Goal: Information Seeking & Learning: Learn about a topic

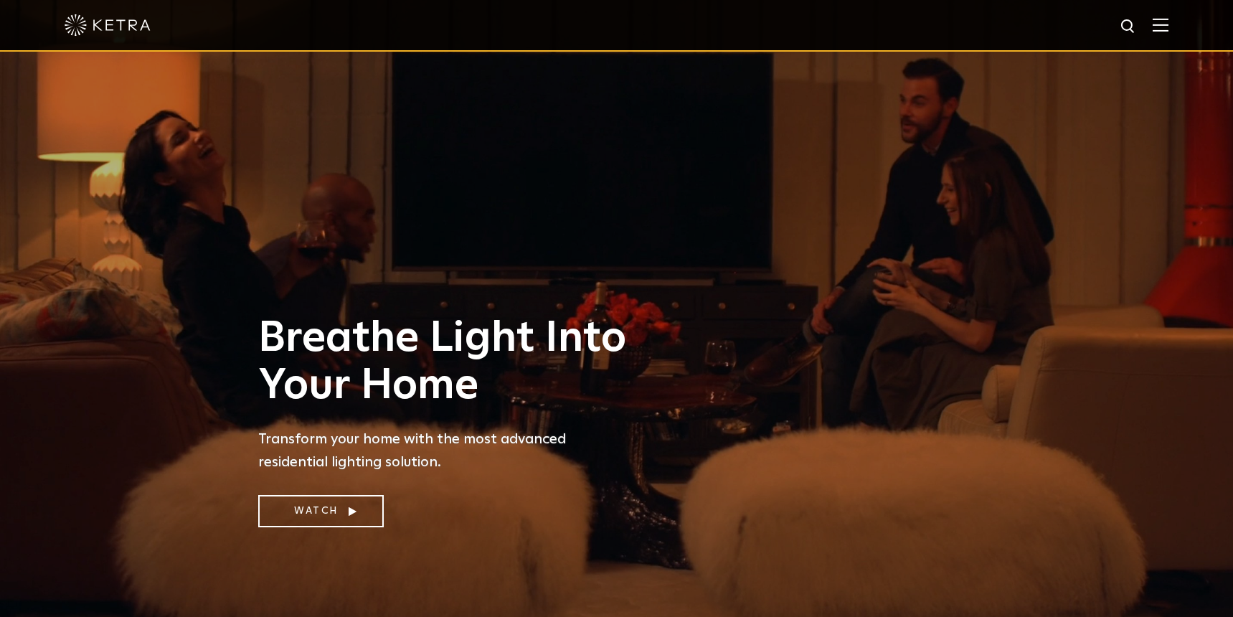
click at [1169, 30] on img at bounding box center [1161, 25] width 16 height 14
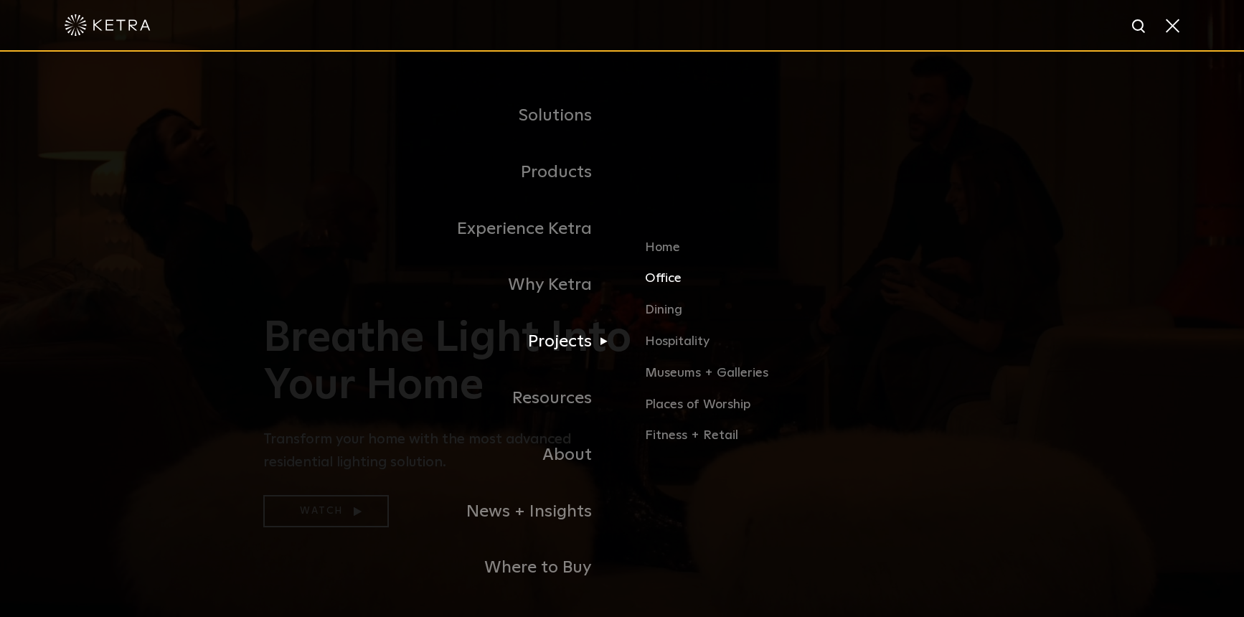
click at [665, 283] on link "Office" at bounding box center [813, 285] width 336 height 32
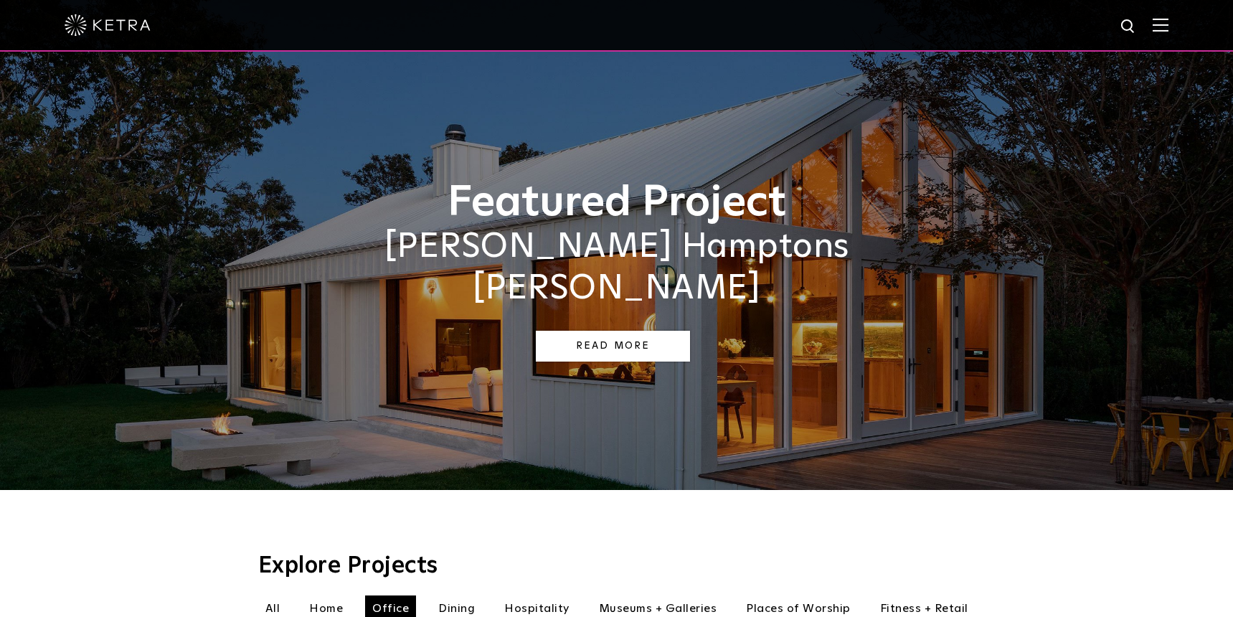
click at [568, 331] on link "Read More" at bounding box center [613, 346] width 154 height 31
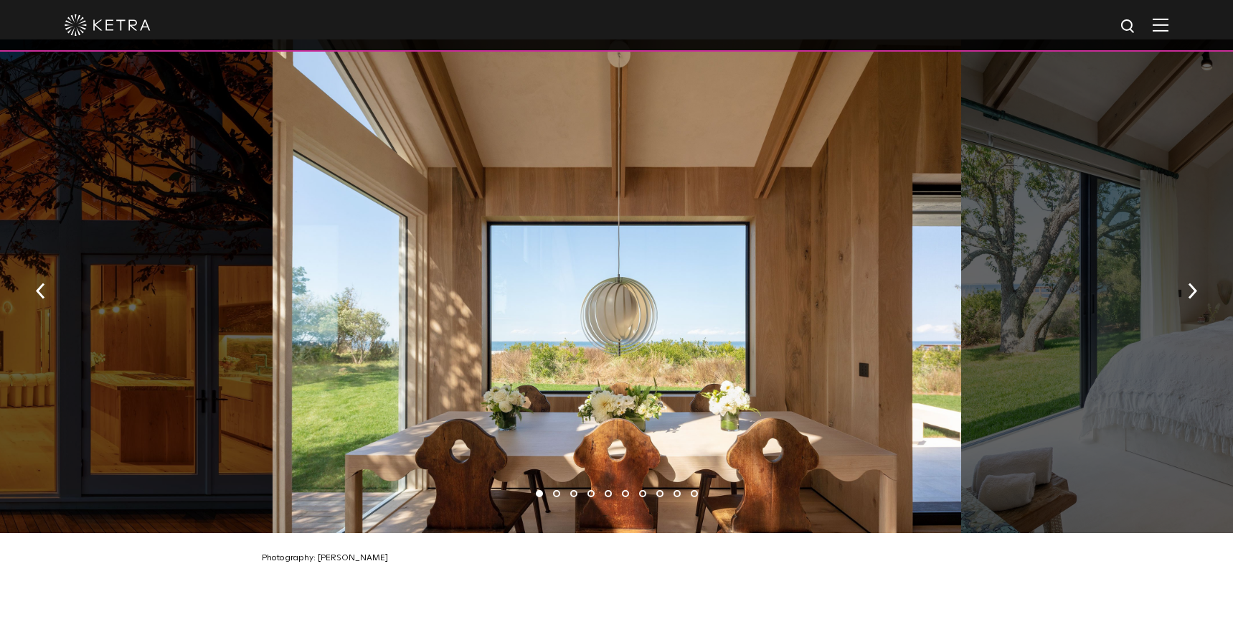
scroll to position [2120, 0]
